Goal: Task Accomplishment & Management: Manage account settings

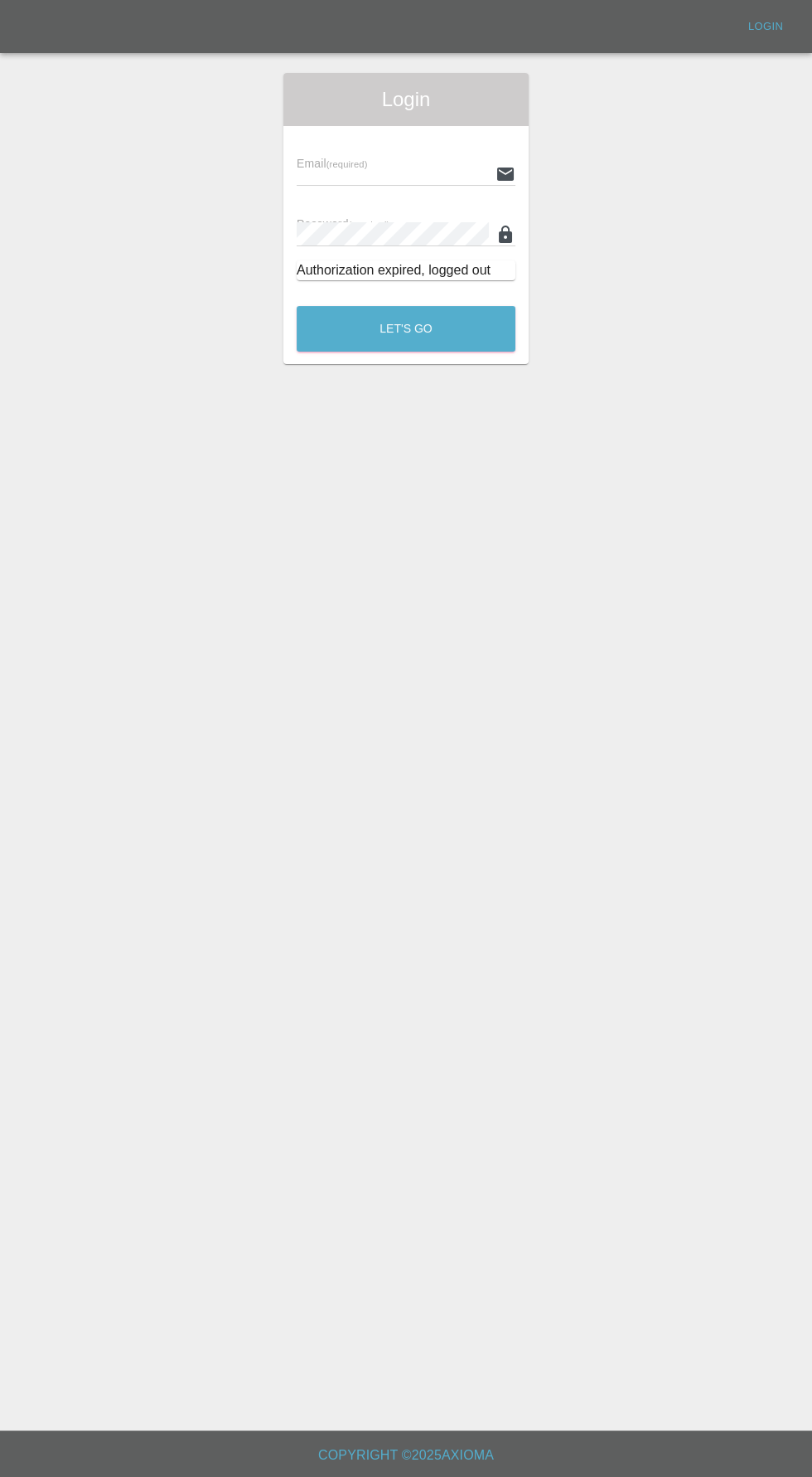
click at [329, 170] on input "text" at bounding box center [392, 173] width 192 height 24
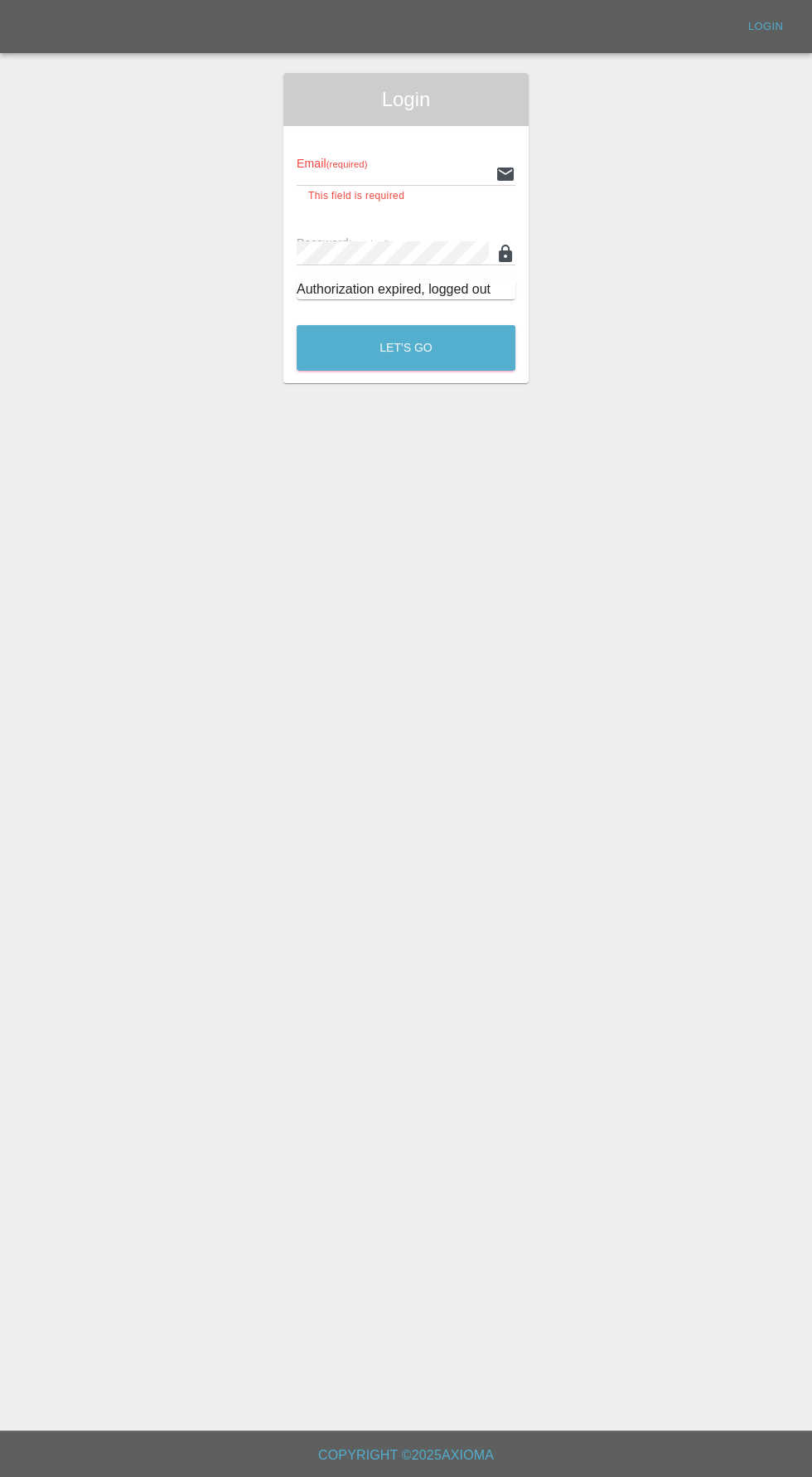
type input "info@darkknightbodyworks.co.uk"
click at [296, 326] on button "Let's Go" at bounding box center [406, 348] width 219 height 45
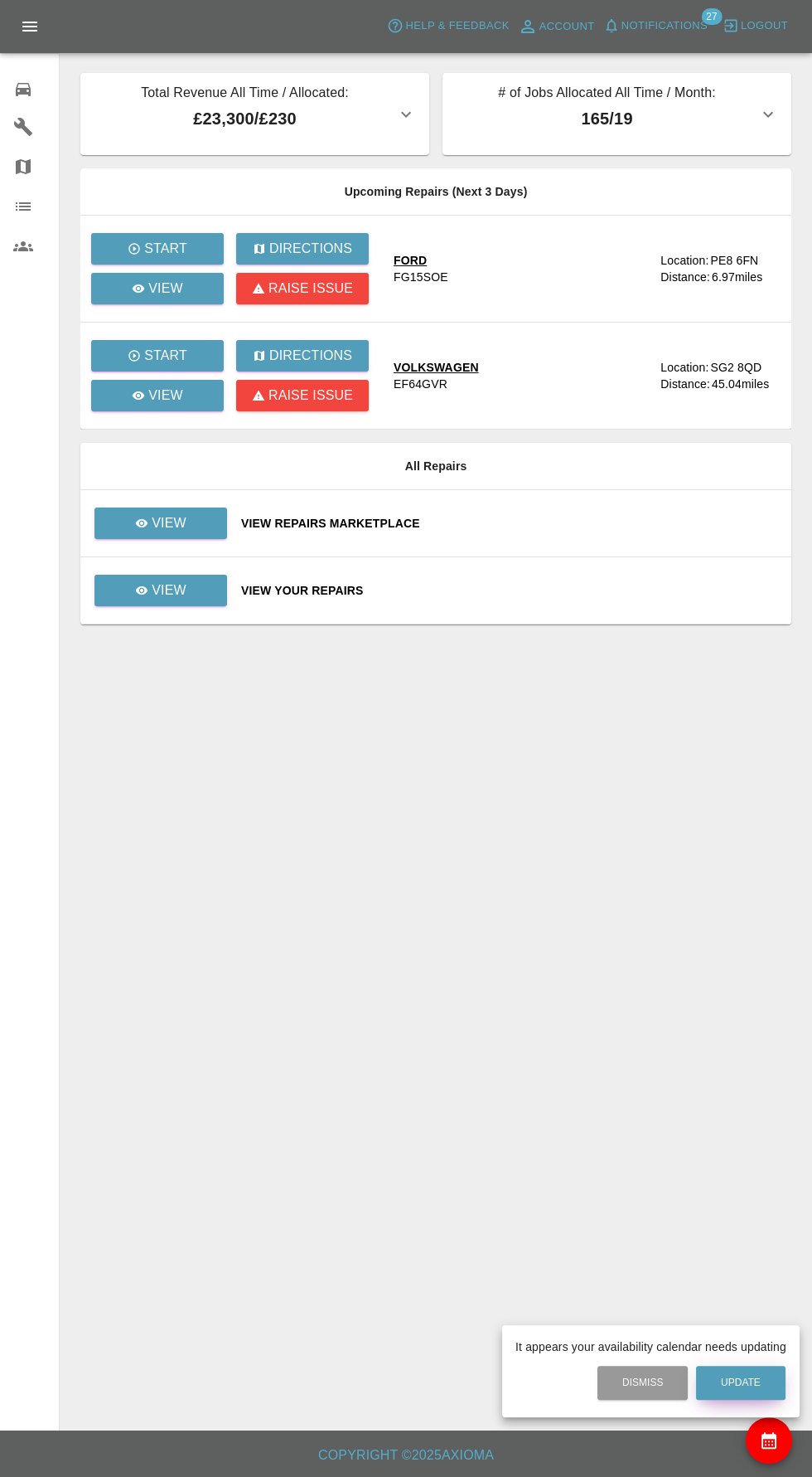
click at [753, 1388] on button "Update" at bounding box center [740, 1384] width 90 height 34
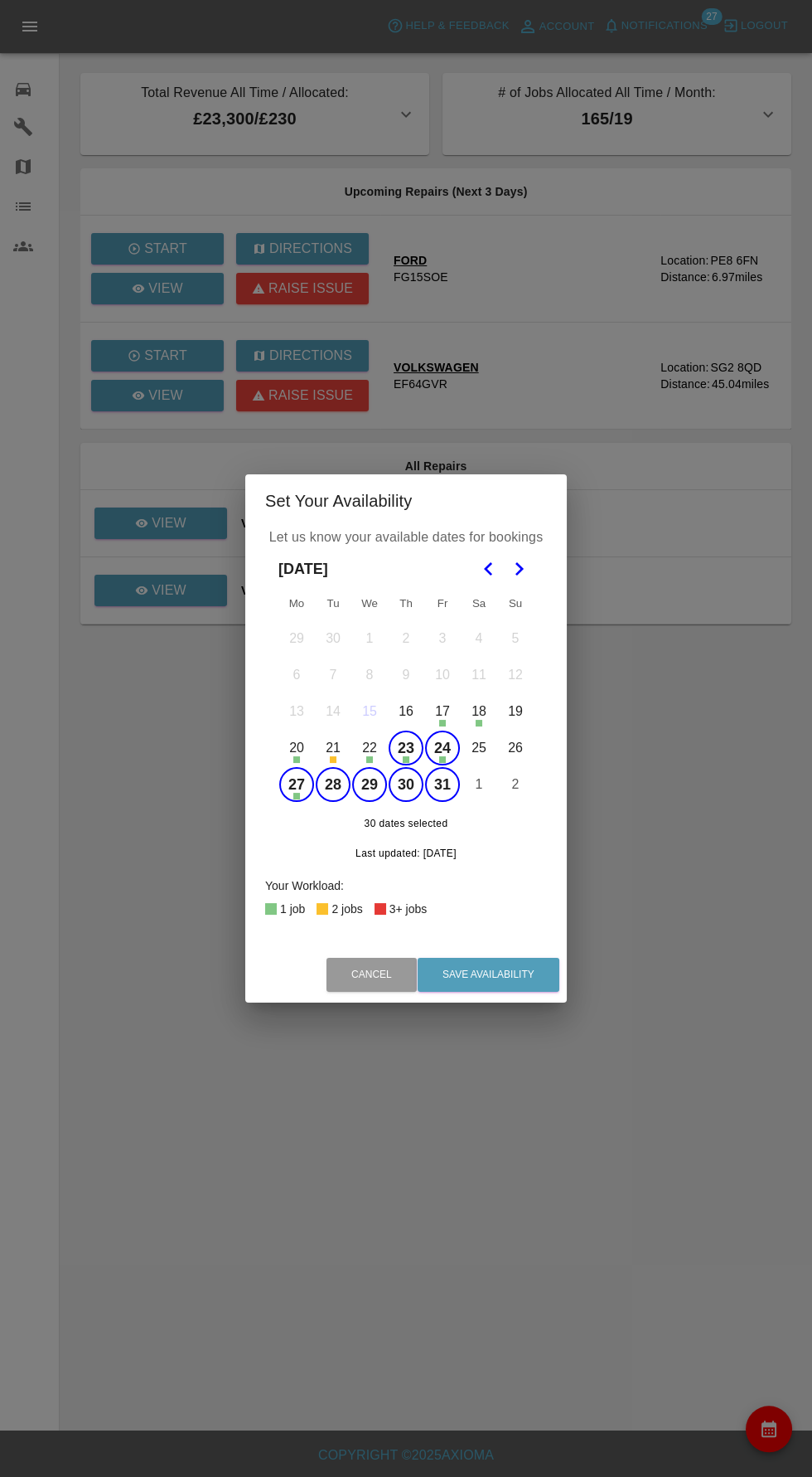
click at [405, 754] on button "23" at bounding box center [406, 748] width 34 height 34
click at [444, 748] on button "24" at bounding box center [442, 748] width 34 height 34
click at [291, 793] on button "27" at bounding box center [296, 784] width 34 height 34
click at [527, 569] on icon "Go to the Next Month" at bounding box center [519, 569] width 20 height 20
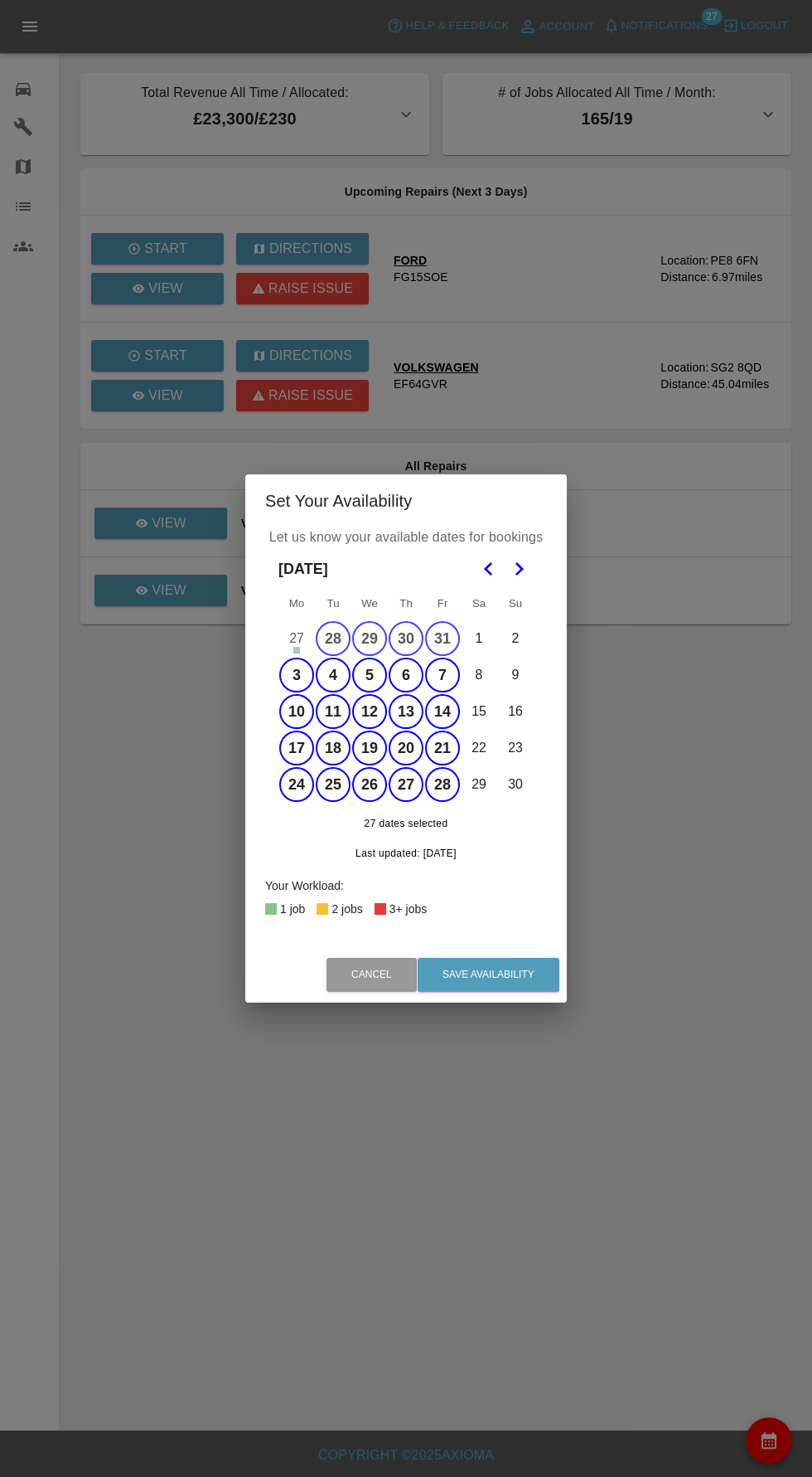
click at [526, 569] on icon "Go to the Next Month" at bounding box center [519, 569] width 20 height 20
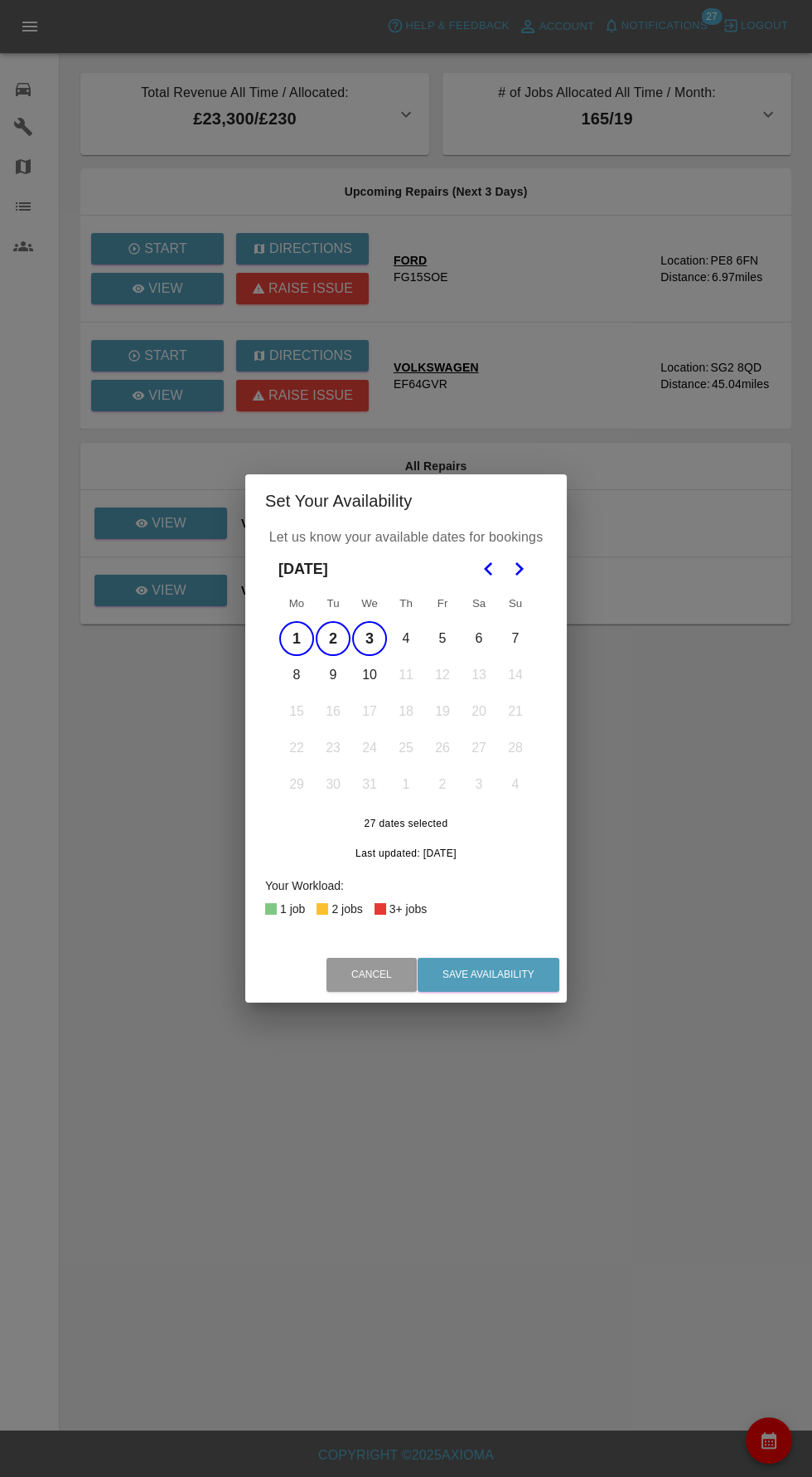
click at [295, 682] on button "8" at bounding box center [296, 675] width 34 height 34
click at [369, 675] on button "10" at bounding box center [370, 675] width 34 height 34
click at [333, 675] on button "9" at bounding box center [334, 675] width 34 height 34
click at [406, 633] on button "4" at bounding box center [406, 638] width 34 height 34
click at [442, 638] on button "5" at bounding box center [442, 638] width 34 height 34
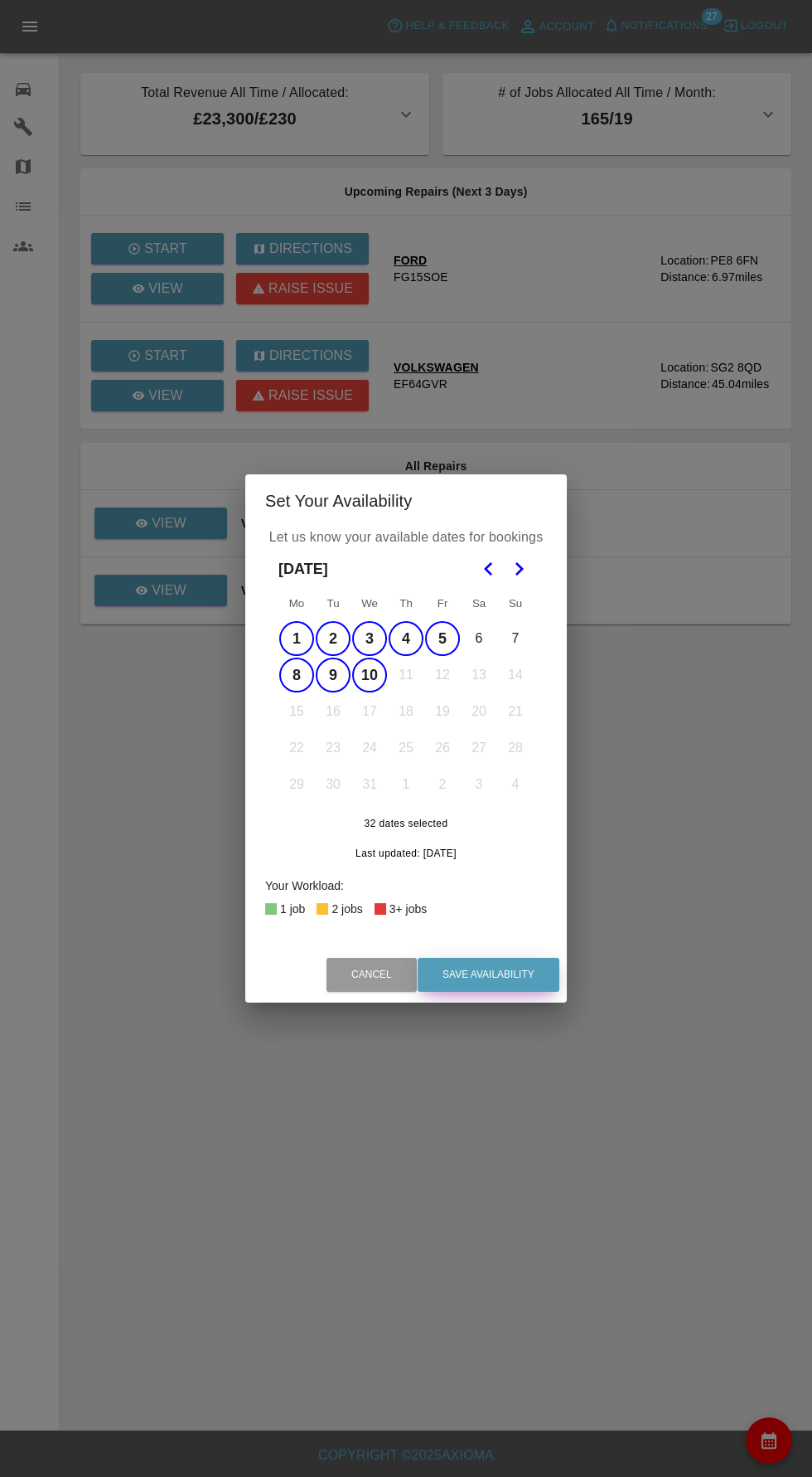
click at [527, 991] on button "Save Availability" at bounding box center [488, 976] width 141 height 34
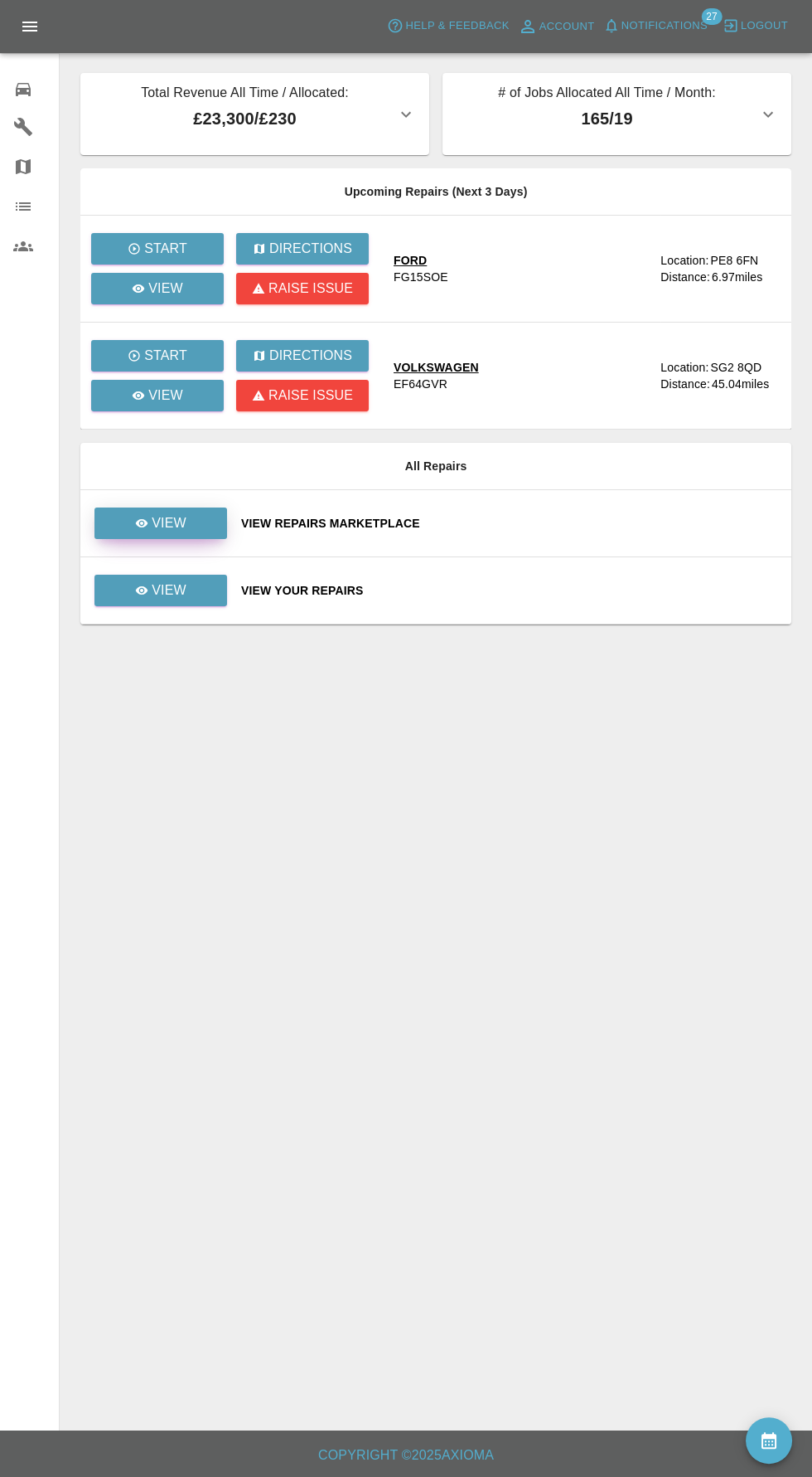
click at [142, 521] on icon at bounding box center [142, 523] width 13 height 8
